Goal: Information Seeking & Learning: Learn about a topic

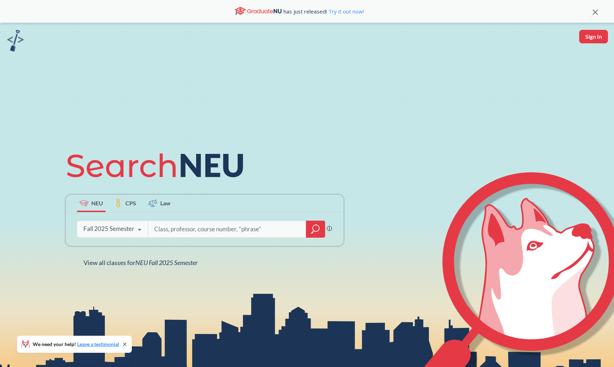
click at [169, 226] on input "search" at bounding box center [228, 229] width 148 height 15
type input "geometry"
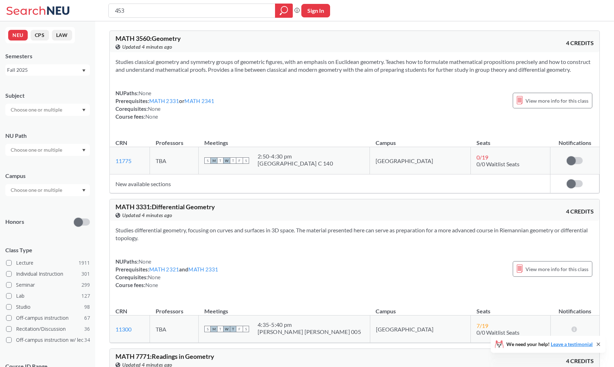
type input "4535"
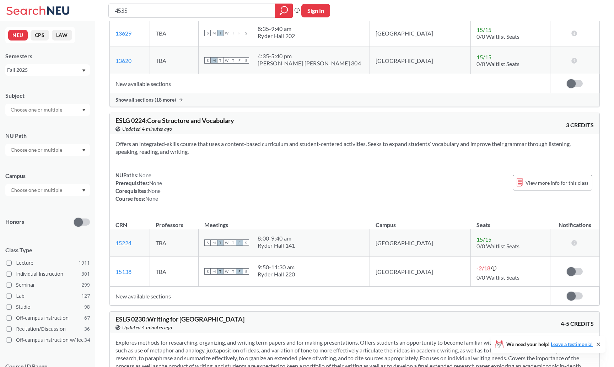
scroll to position [1338, 0]
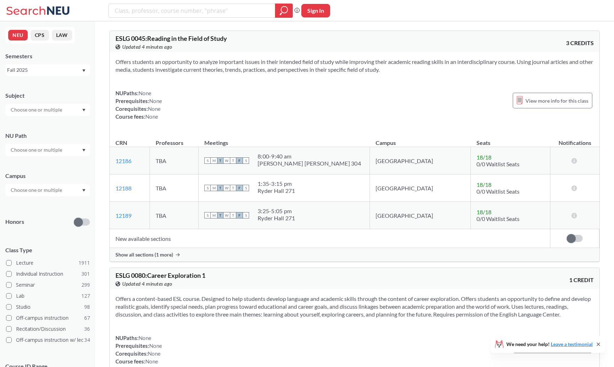
click at [88, 102] on div "Subject" at bounding box center [47, 100] width 85 height 31
click at [82, 108] on div at bounding box center [47, 110] width 85 height 12
click at [66, 124] on div "CS ( 115 )" at bounding box center [49, 122] width 80 height 8
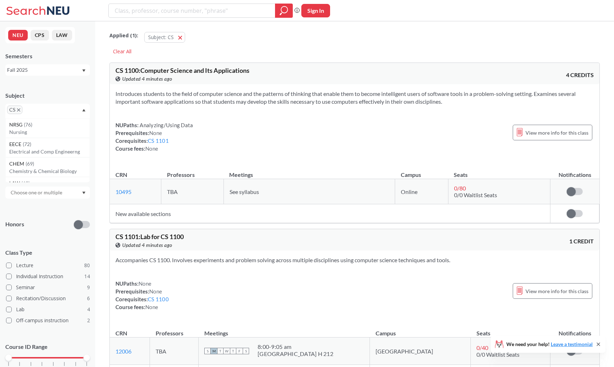
click at [191, 108] on div "Introduces students to the field of computer science and the patterns of thinki…" at bounding box center [355, 124] width 490 height 80
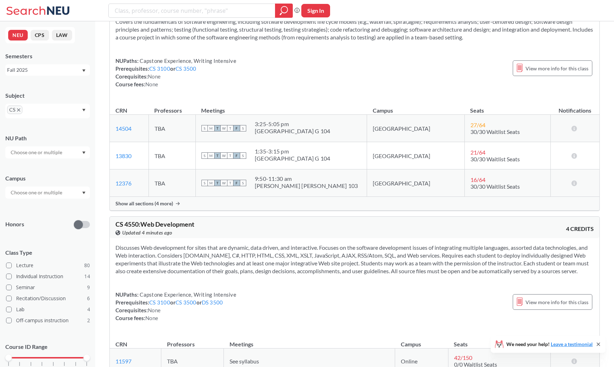
scroll to position [6230, 0]
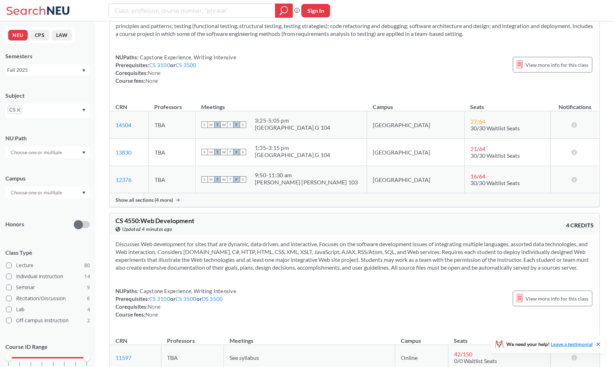
click at [181, 207] on div "Show all sections (4 more)" at bounding box center [355, 200] width 490 height 14
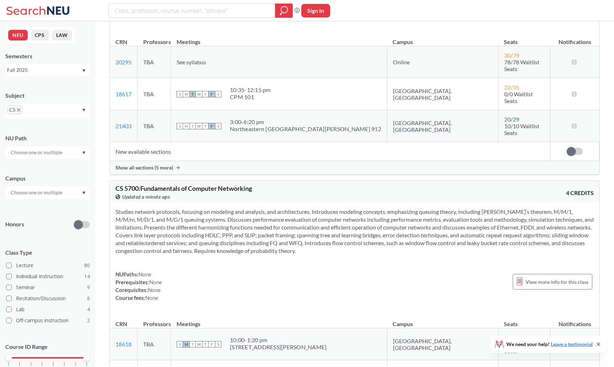
scroll to position [12838, 0]
click at [207, 165] on div "Show all sections (5 more)" at bounding box center [355, 168] width 490 height 14
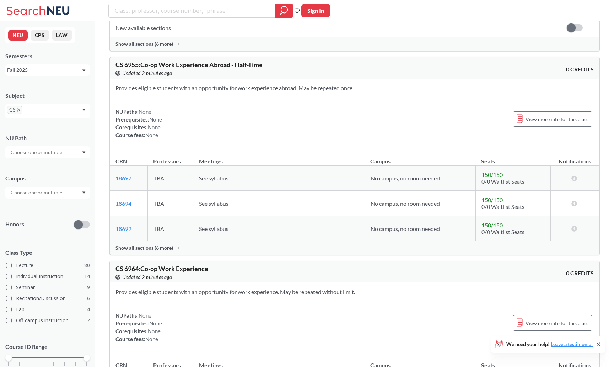
scroll to position [16483, 0]
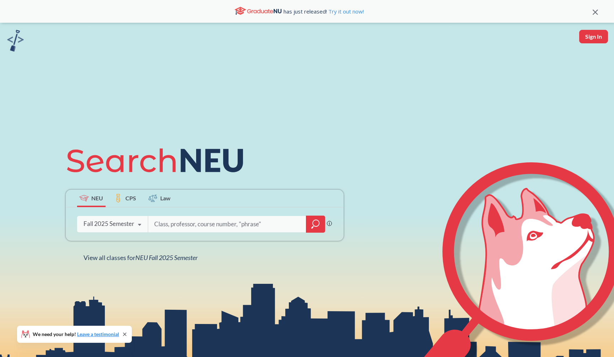
click at [217, 217] on input "search" at bounding box center [228, 224] width 148 height 15
type input "geometry"
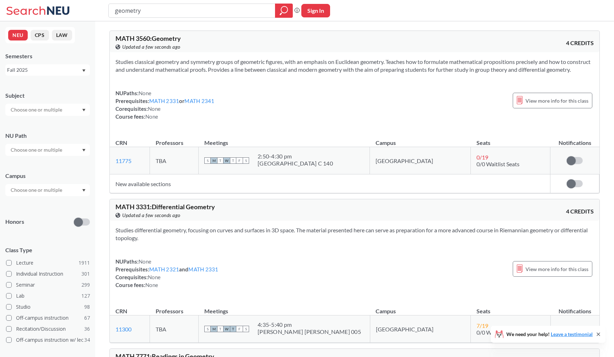
click at [288, 190] on td "New available sections" at bounding box center [330, 184] width 441 height 19
